Goal: Task Accomplishment & Management: Complete application form

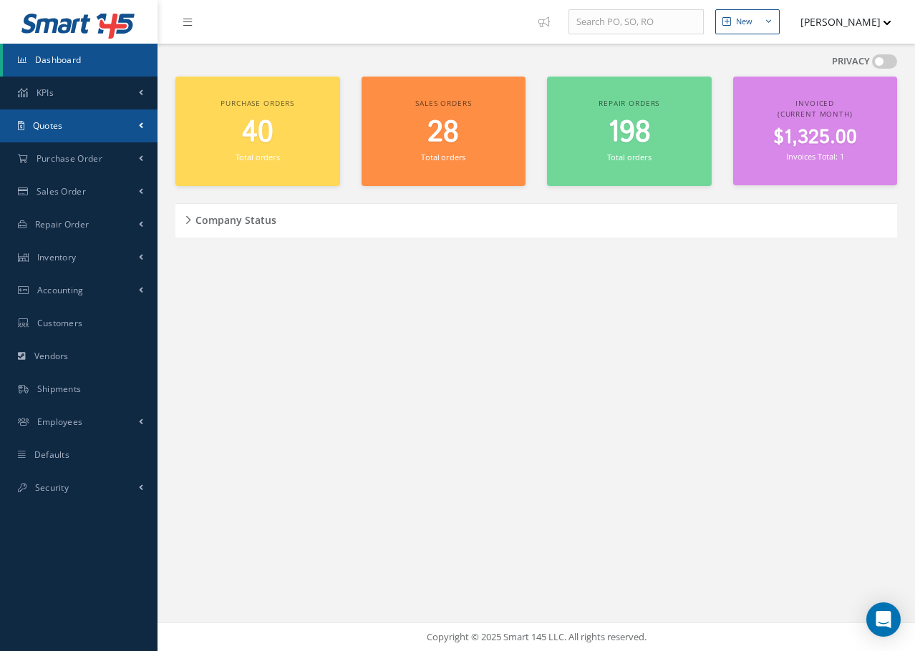
click at [56, 126] on span "Quotes" at bounding box center [48, 126] width 30 height 12
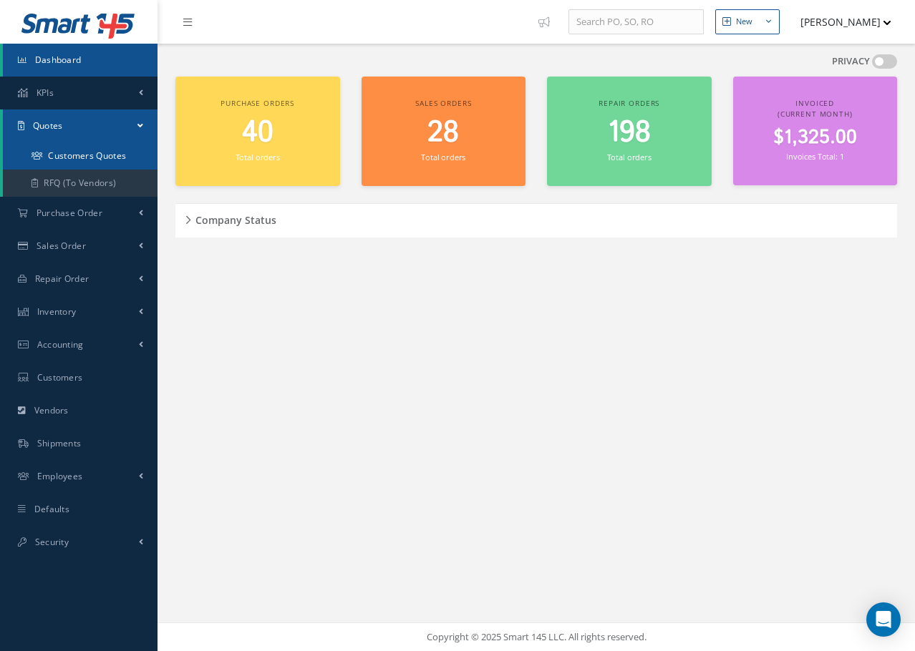
click at [82, 160] on link "Customers Quotes" at bounding box center [80, 155] width 155 height 27
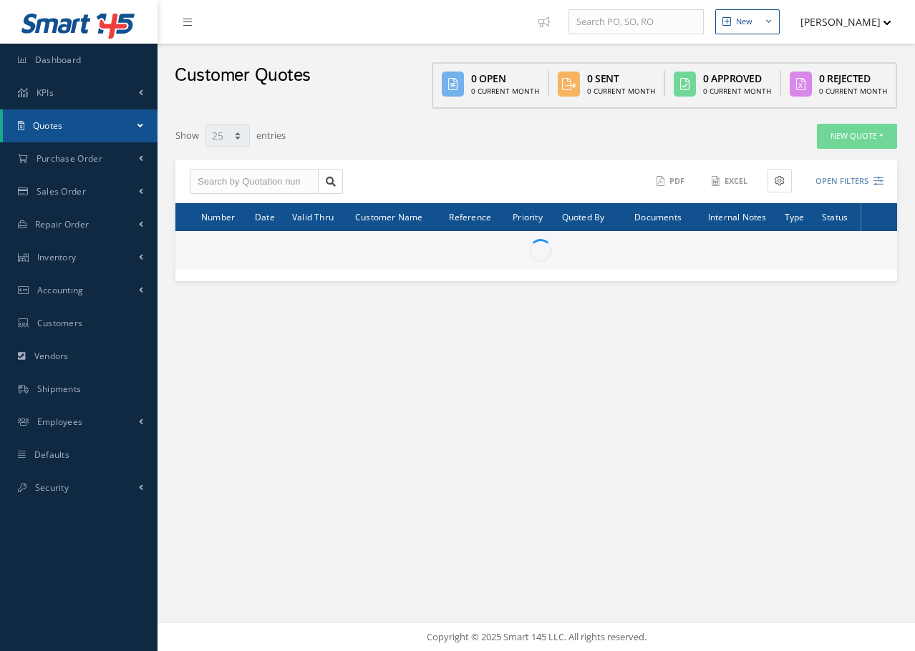
select select "25"
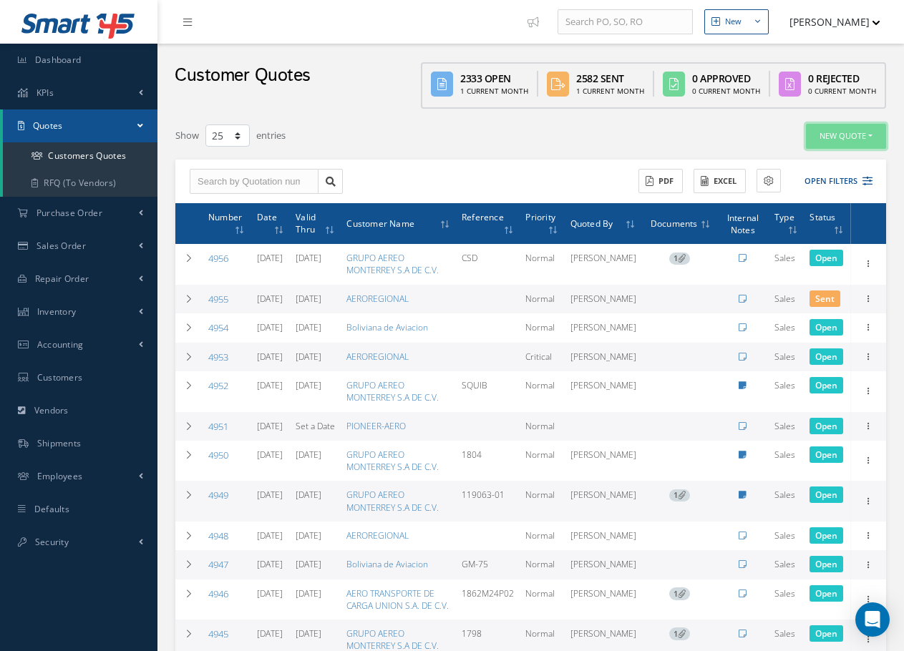
click at [830, 139] on button "New Quote" at bounding box center [846, 136] width 80 height 25
click at [805, 160] on link "Sales Quote" at bounding box center [829, 159] width 115 height 19
